Goal: Task Accomplishment & Management: Use online tool/utility

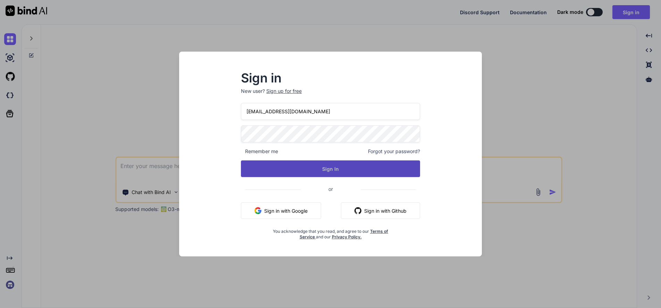
drag, startPoint x: 0, startPoint y: 0, endPoint x: 327, endPoint y: 172, distance: 369.5
click at [327, 172] on button "Sign In" at bounding box center [330, 169] width 179 height 17
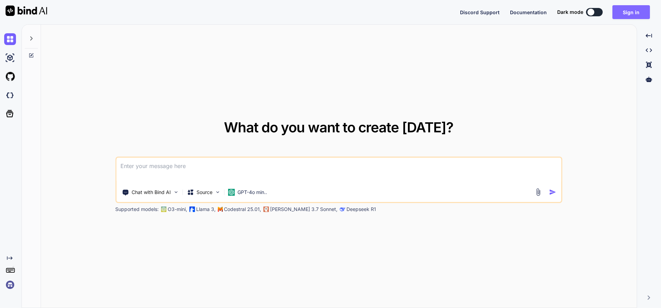
click at [630, 14] on button "Sign in" at bounding box center [630, 12] width 37 height 14
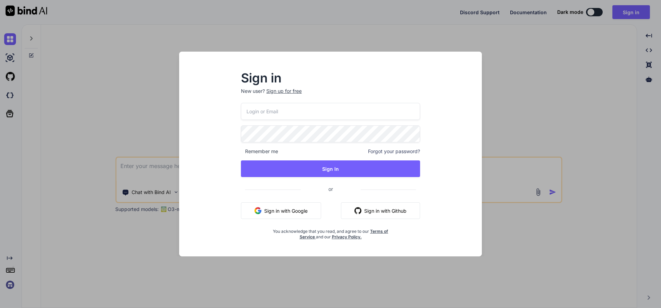
click at [287, 110] on input "email" at bounding box center [330, 111] width 179 height 17
type input "[EMAIL_ADDRESS][DOMAIN_NAME]"
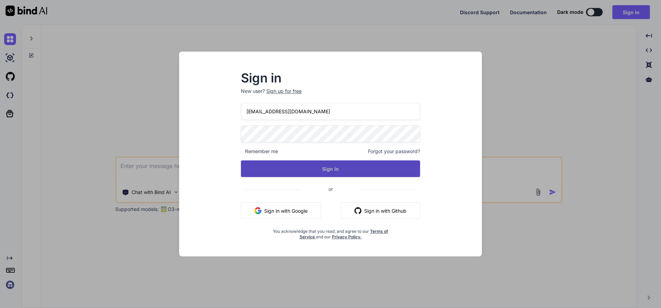
click at [328, 171] on button "Sign In" at bounding box center [330, 169] width 179 height 17
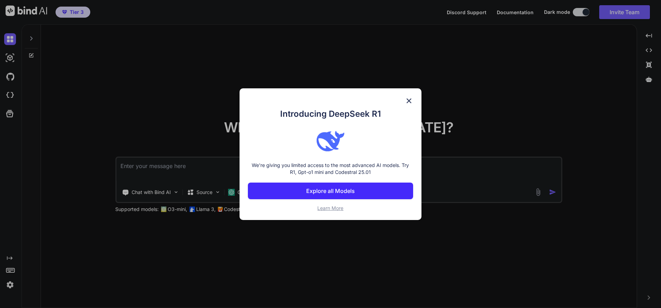
click at [333, 191] on p "Explore all Models" at bounding box center [330, 191] width 49 height 8
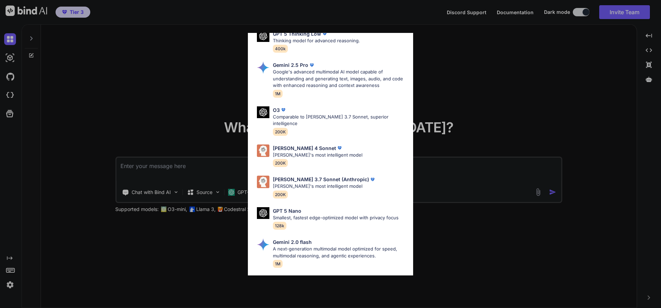
scroll to position [266, 0]
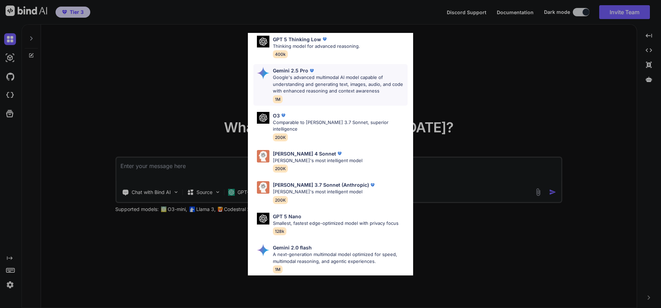
click at [304, 87] on p "Google's advanced multimodal AI model capable of understanding and generating t…" at bounding box center [340, 84] width 135 height 20
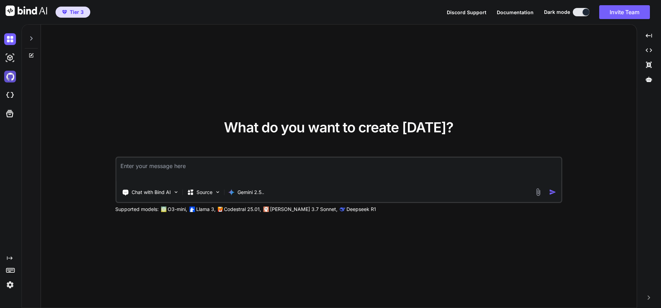
click at [10, 78] on img at bounding box center [10, 77] width 12 height 12
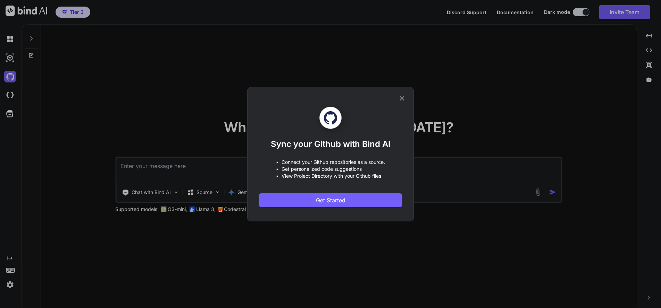
click at [322, 144] on h1 "Sync your Github with Bind AI" at bounding box center [331, 144] width 120 height 11
copy h1 "Github"
